Goal: Task Accomplishment & Management: Use online tool/utility

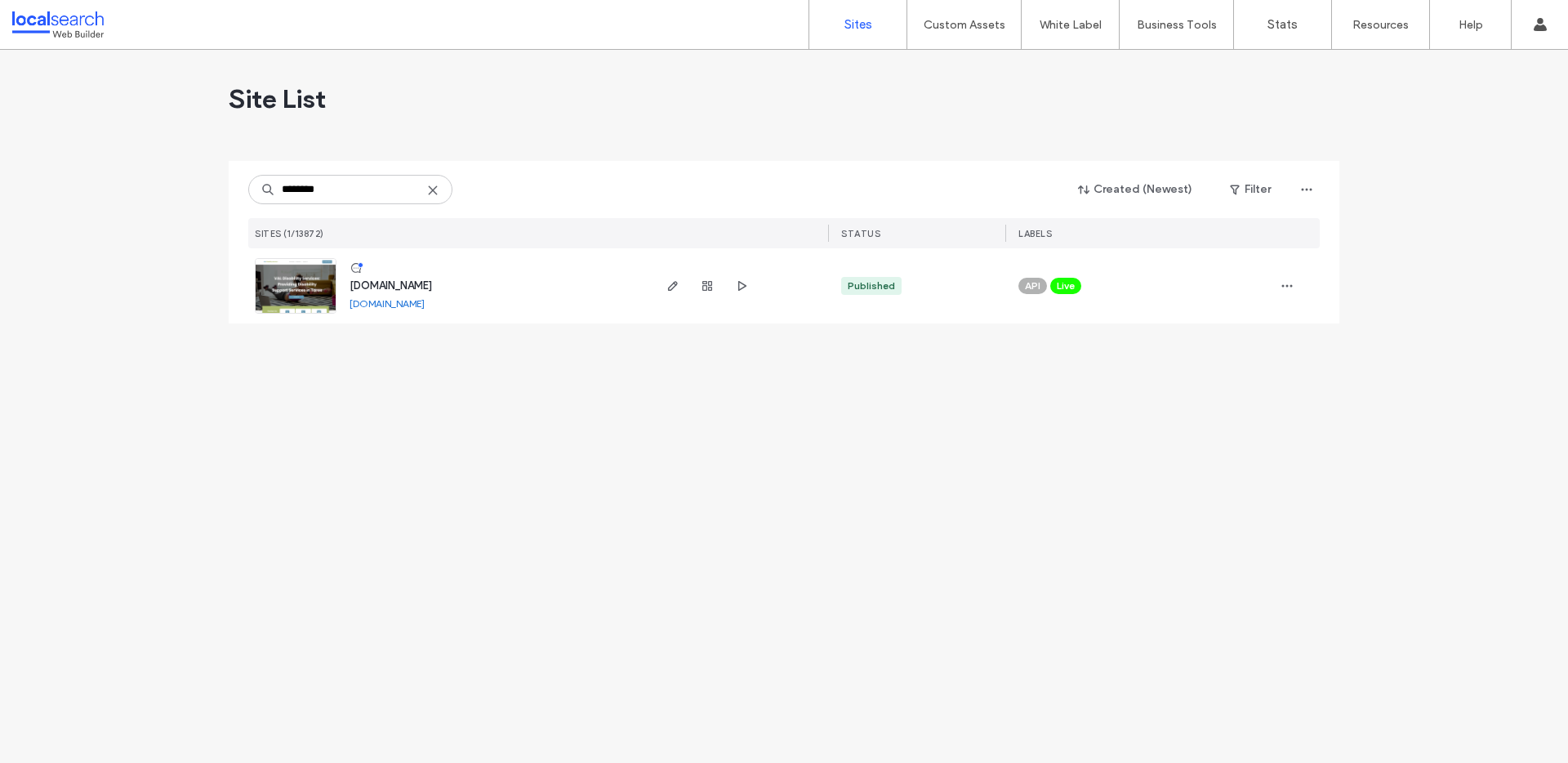
type input "********"
click at [395, 282] on span "www.valdisabilityservices.com.au" at bounding box center [391, 285] width 83 height 12
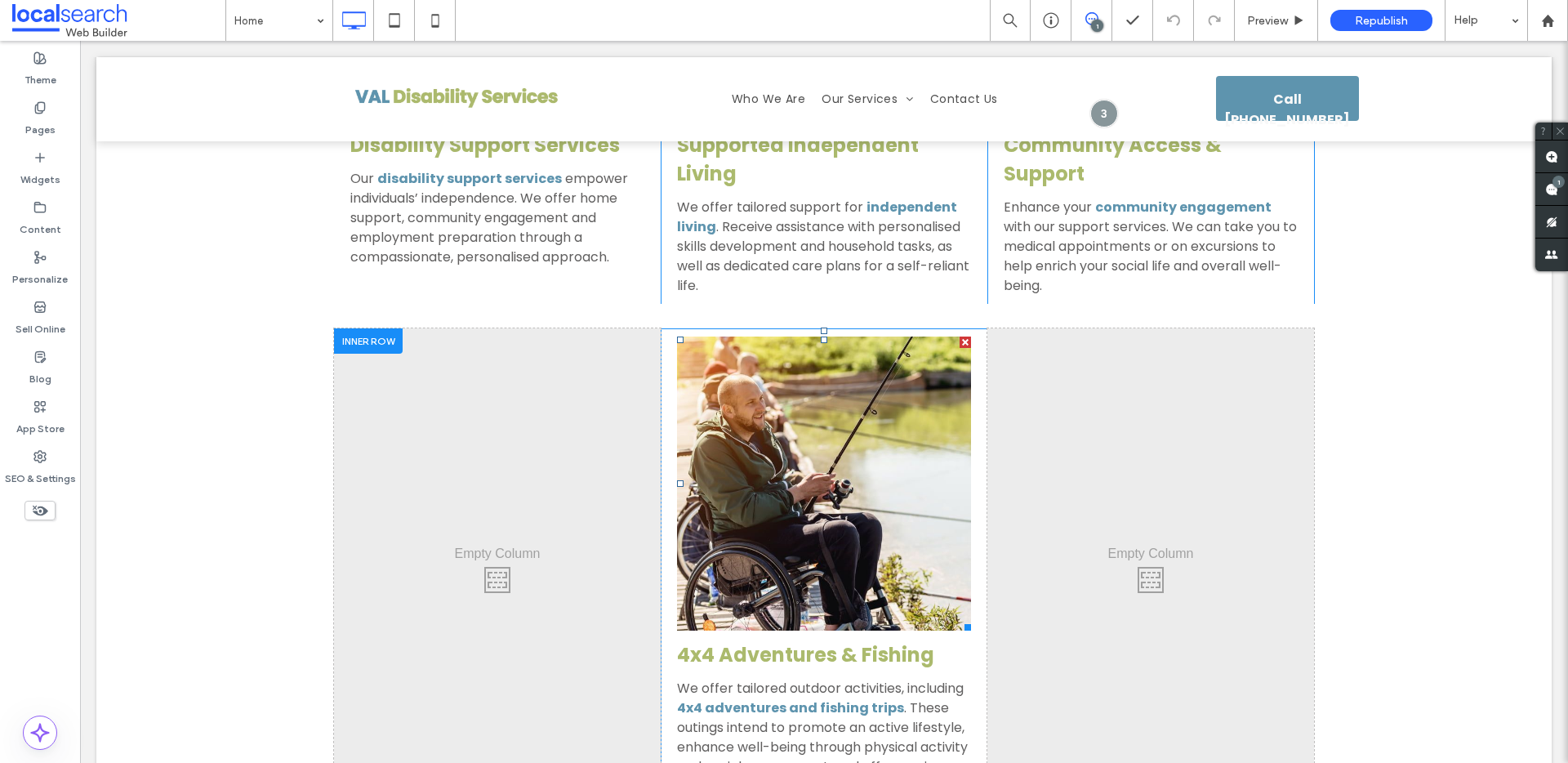
scroll to position [3162, 0]
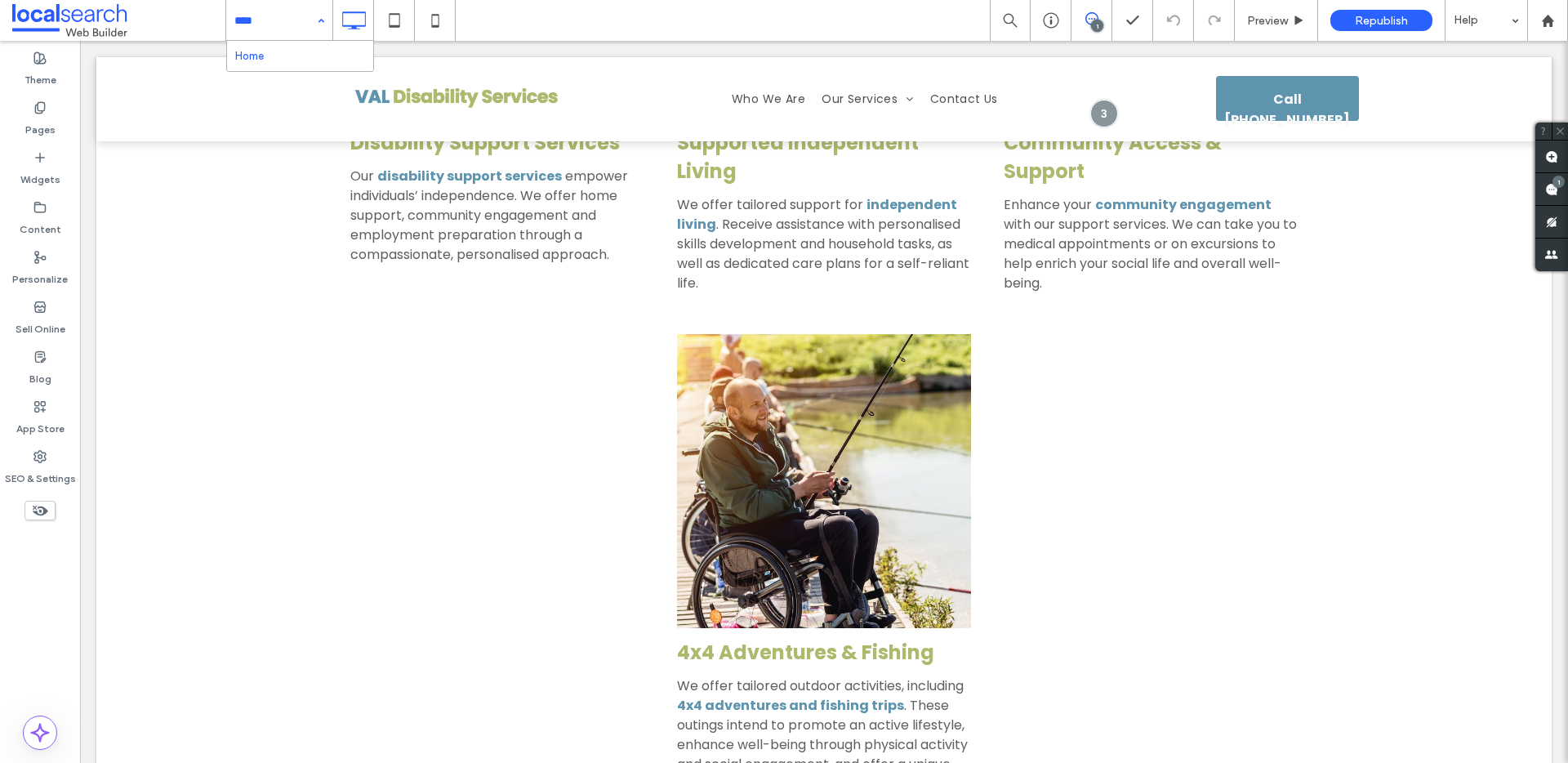
click at [293, 28] on input at bounding box center [274, 20] width 82 height 41
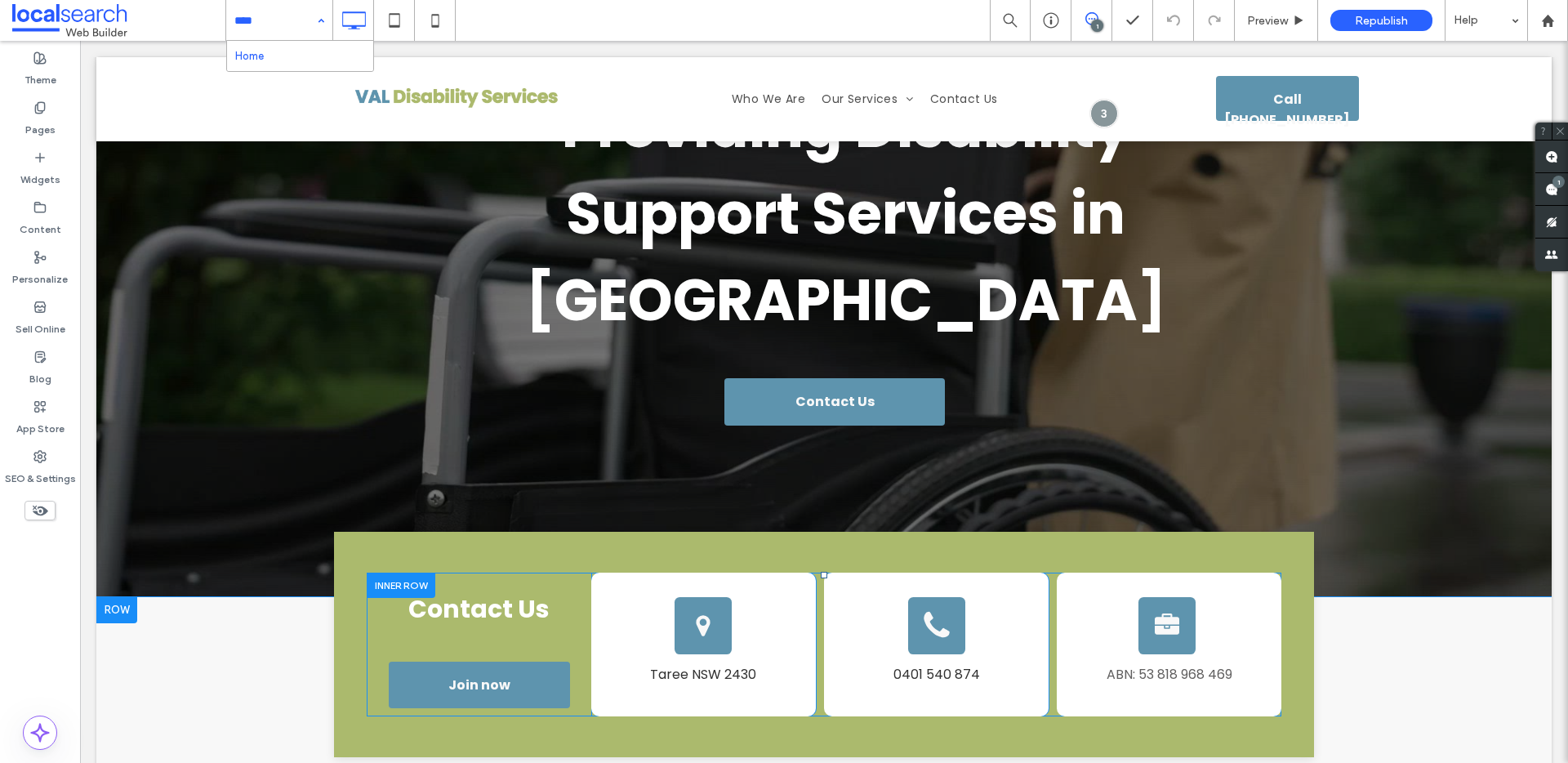
scroll to position [360, 0]
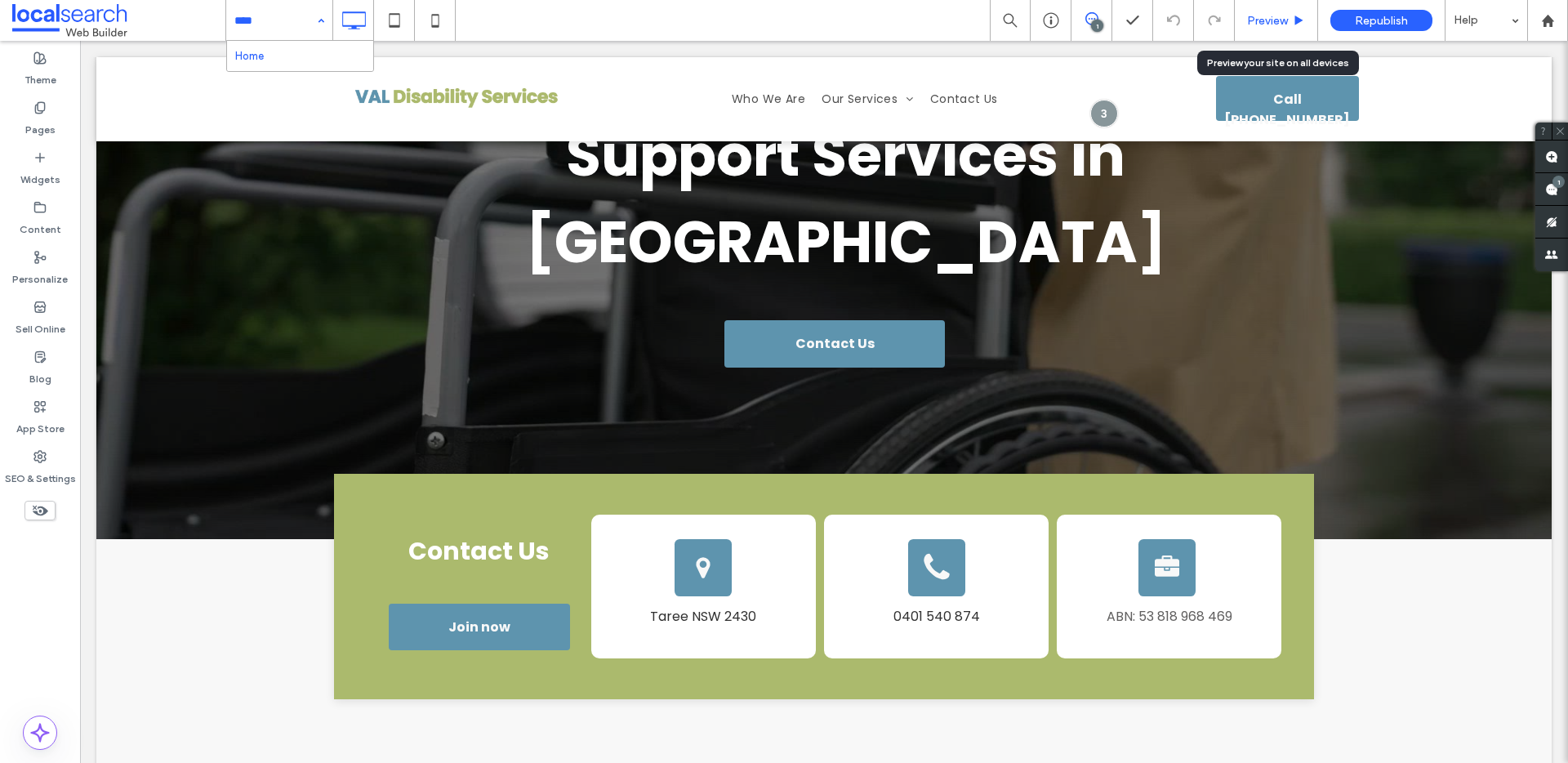
click at [1278, 11] on div "Preview" at bounding box center [1276, 20] width 83 height 41
click at [1247, 25] on span "Preview" at bounding box center [1267, 20] width 41 height 13
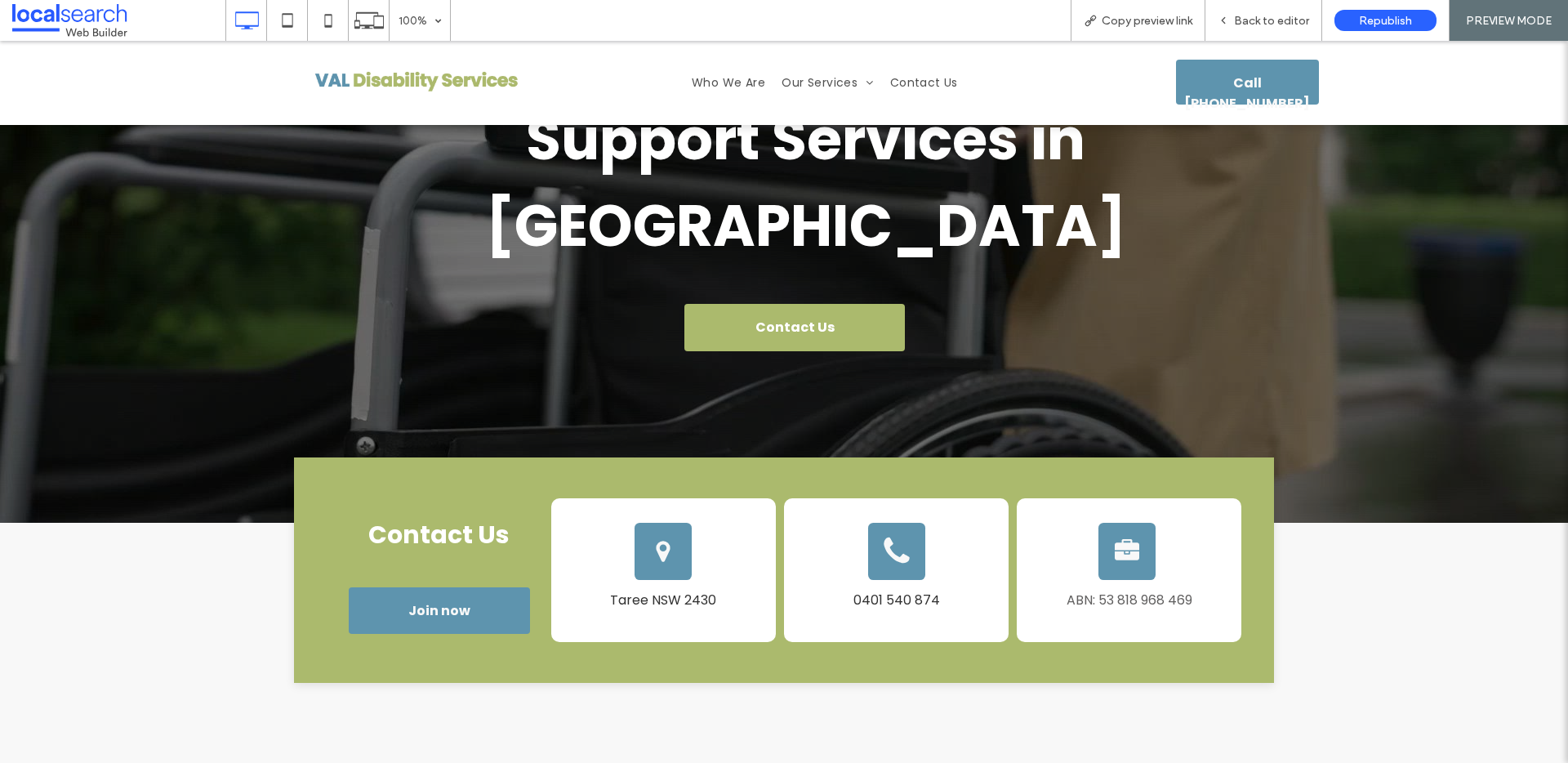
click at [809, 304] on span "Contact Us" at bounding box center [795, 327] width 80 height 47
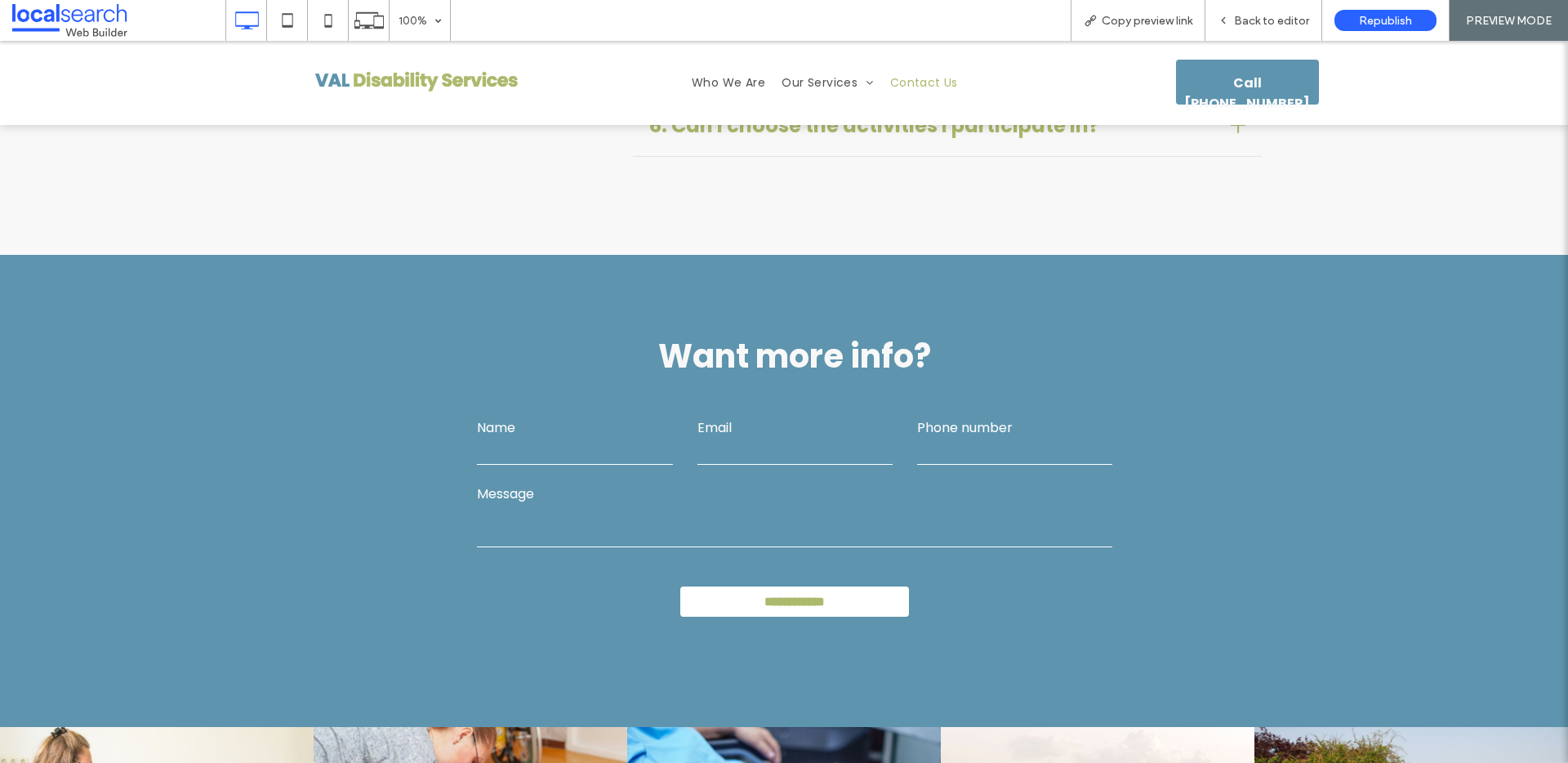
scroll to position [7068, 0]
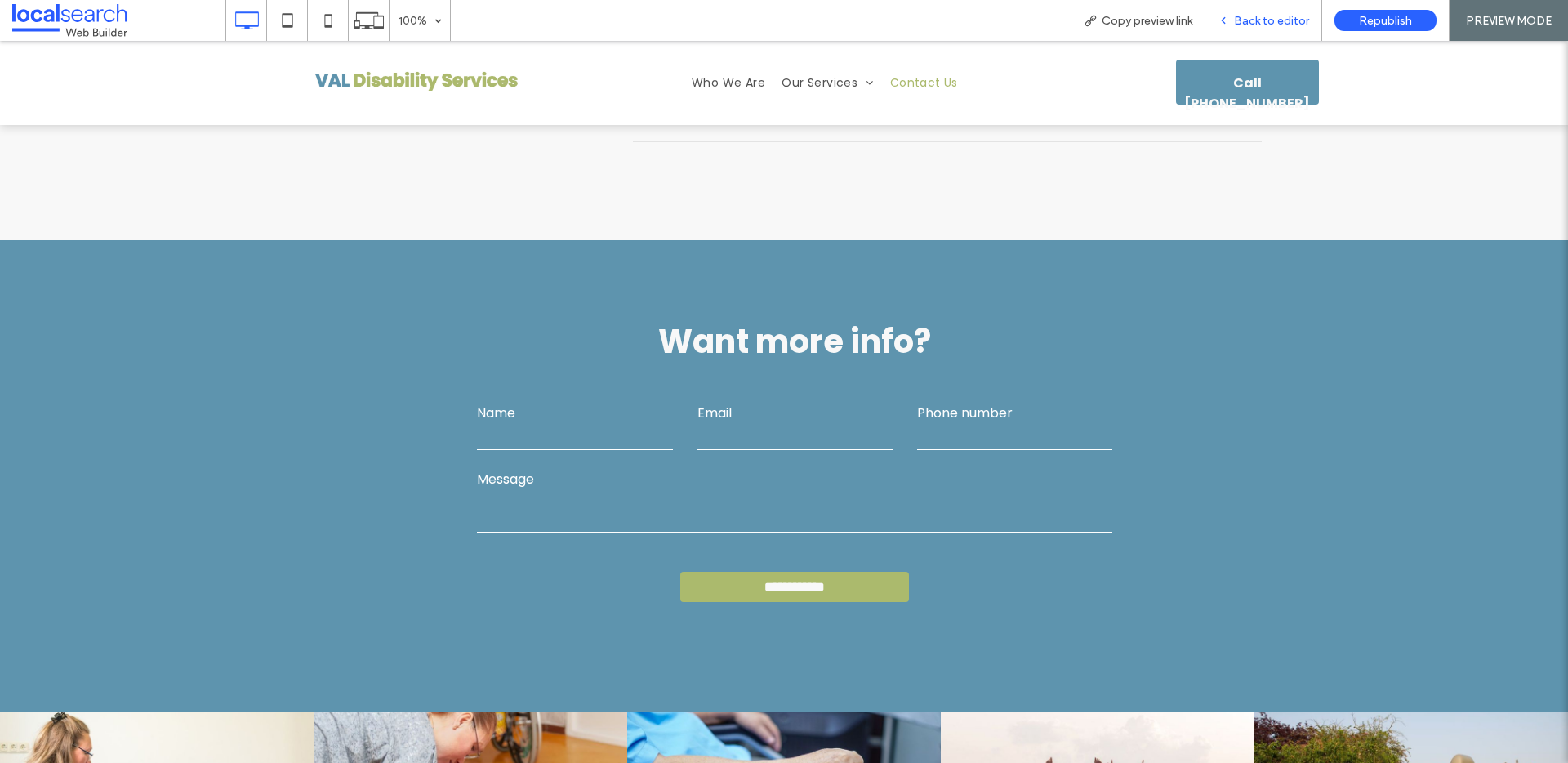
drag, startPoint x: 1245, startPoint y: 18, endPoint x: 947, endPoint y: 167, distance: 333.2
click at [1245, 18] on span "Back to editor" at bounding box center [1271, 20] width 75 height 13
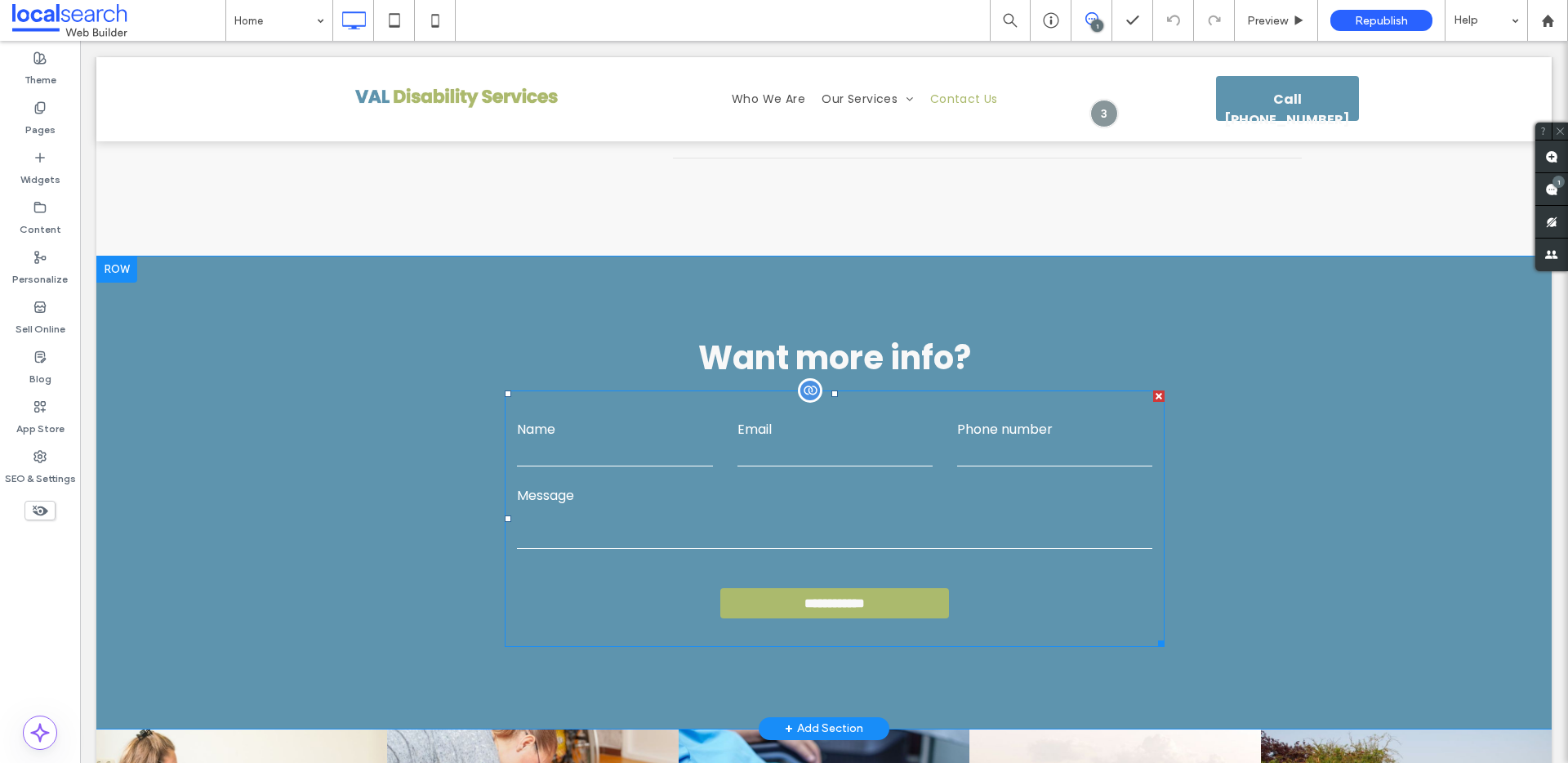
click at [819, 485] on label "Message" at bounding box center [835, 494] width 635 height 20
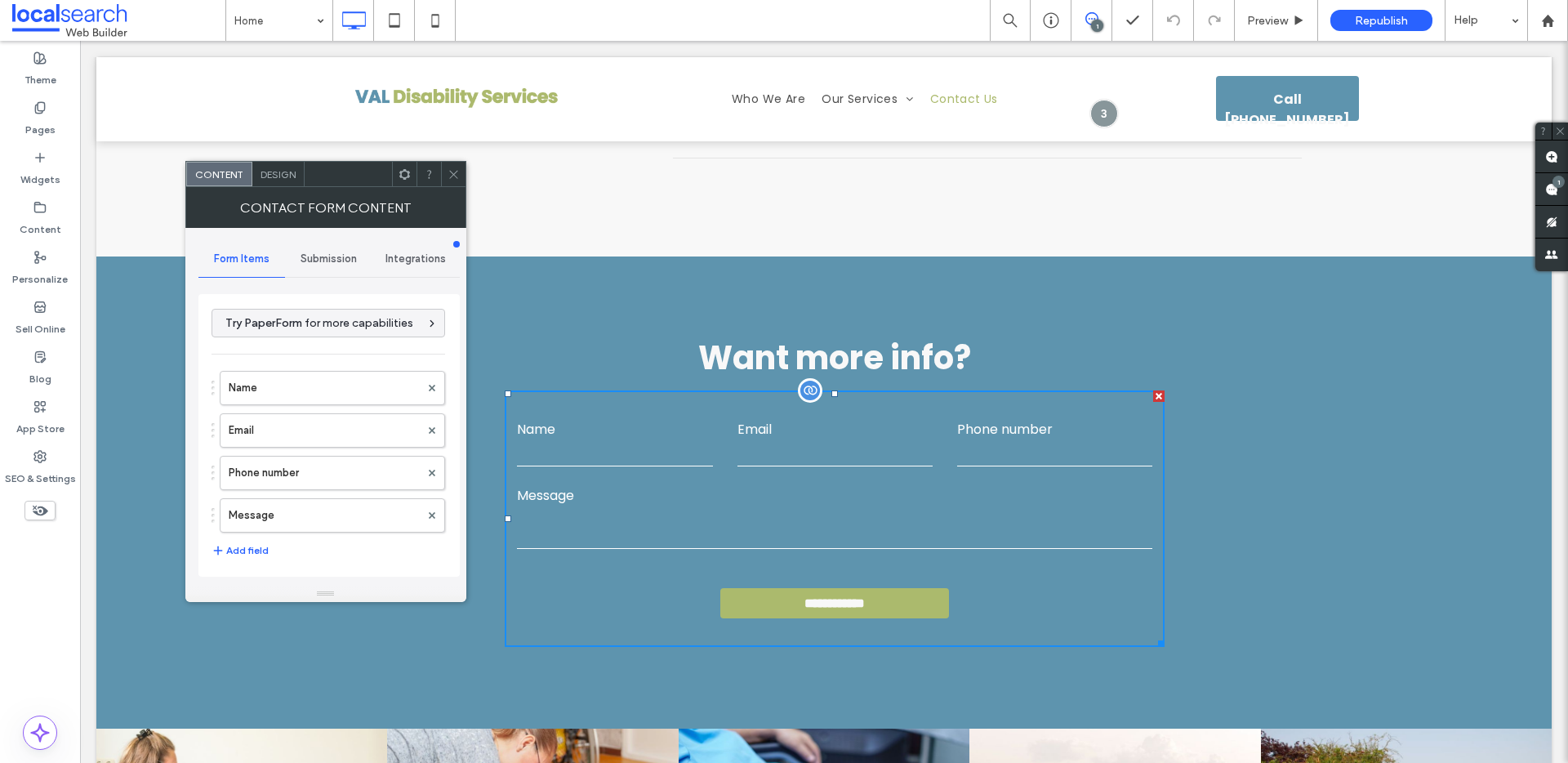
type input "**********"
click at [407, 264] on span "Integrations" at bounding box center [416, 259] width 60 height 13
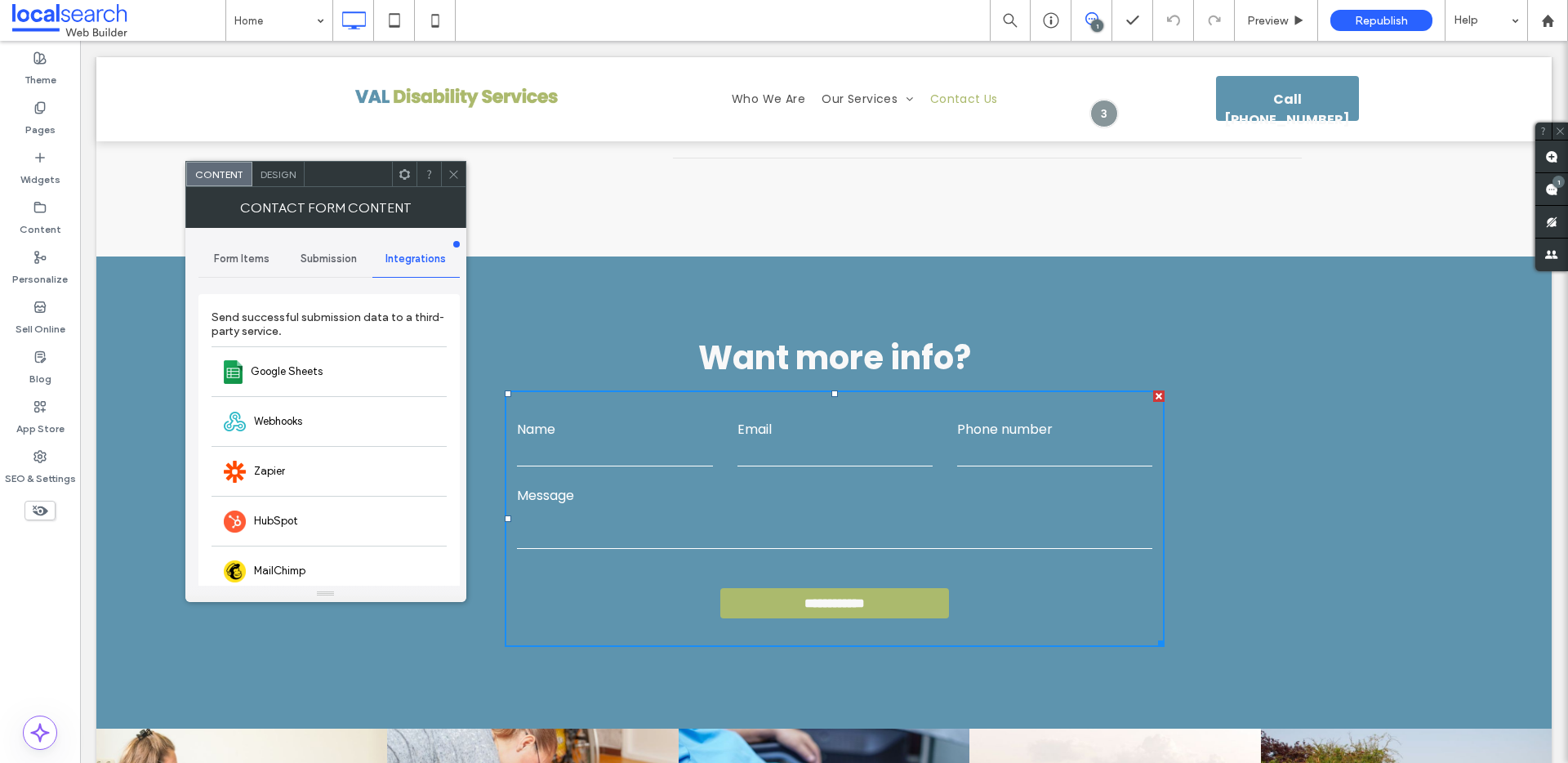
click at [321, 258] on span "Submission" at bounding box center [328, 259] width 57 height 13
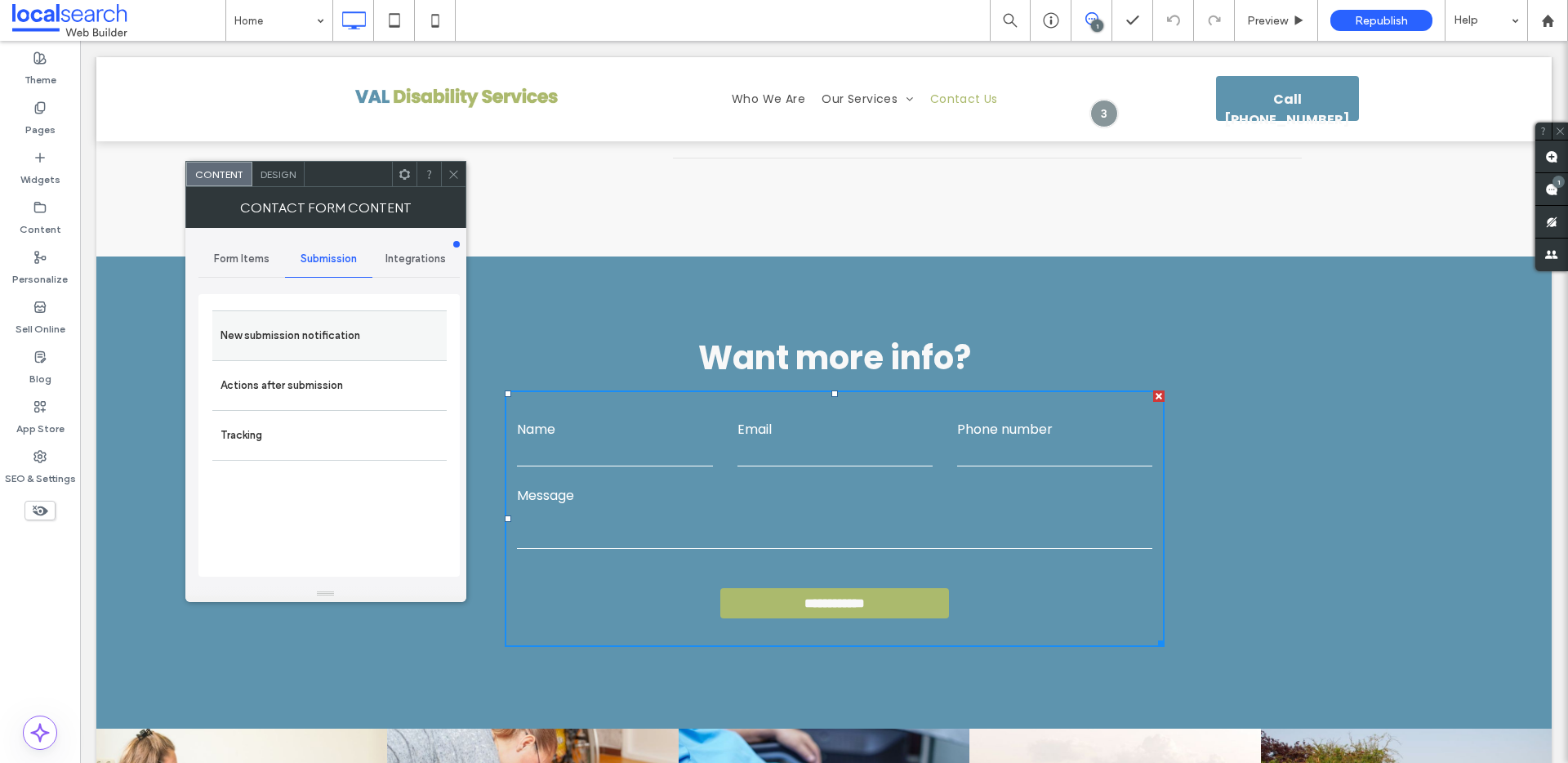
click at [340, 337] on label "New submission notification" at bounding box center [329, 336] width 218 height 33
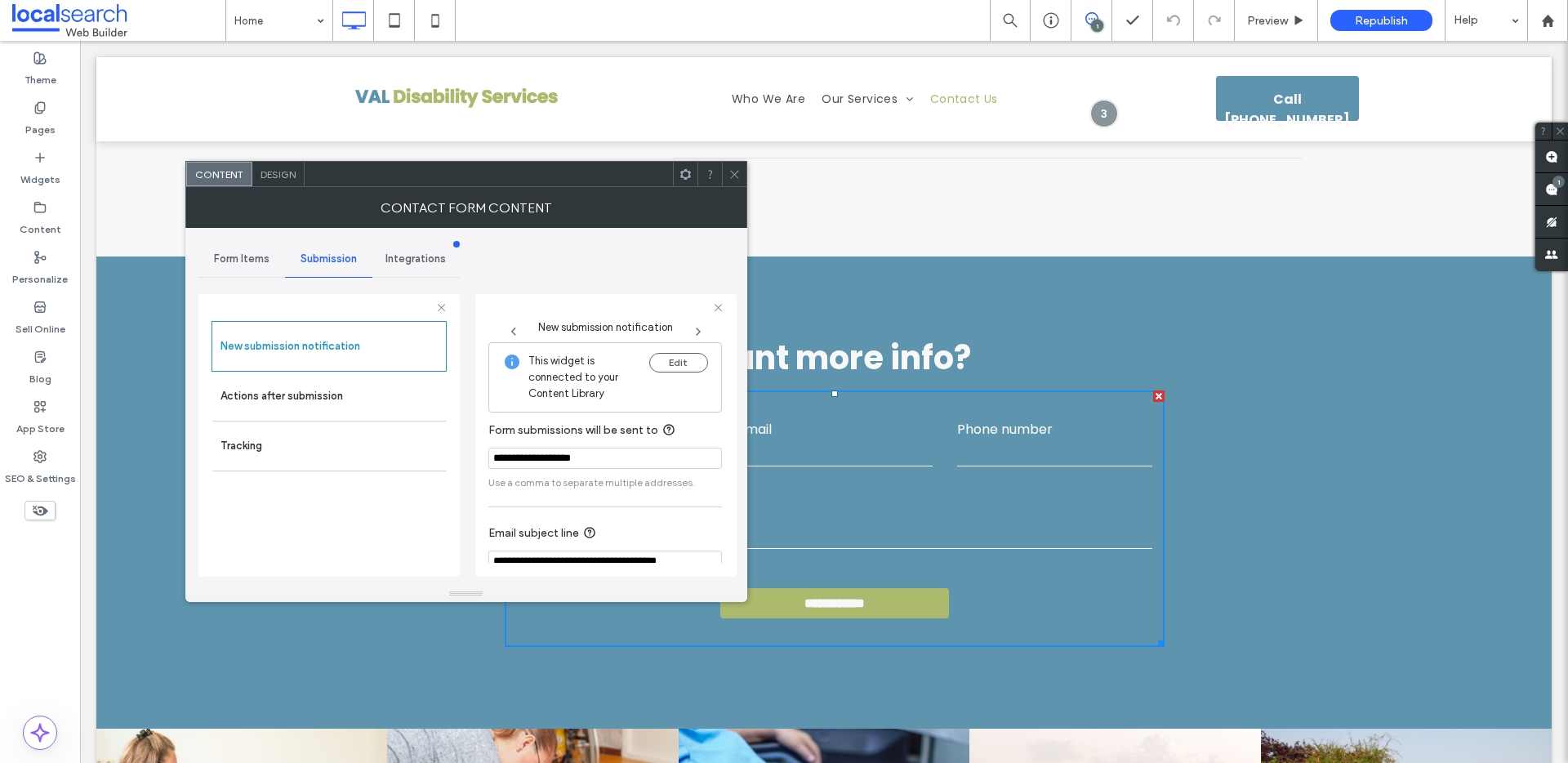
drag, startPoint x: 615, startPoint y: 464, endPoint x: 468, endPoint y: 453, distance: 147.4
click at [468, 453] on div "**********" at bounding box center [466, 406] width 535 height 358
click at [746, 179] on div at bounding box center [734, 174] width 25 height 25
